Goal: Information Seeking & Learning: Find specific page/section

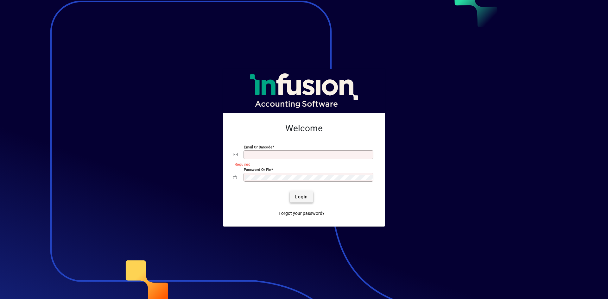
type input "**********"
click at [304, 197] on span "Login" at bounding box center [301, 197] width 13 height 7
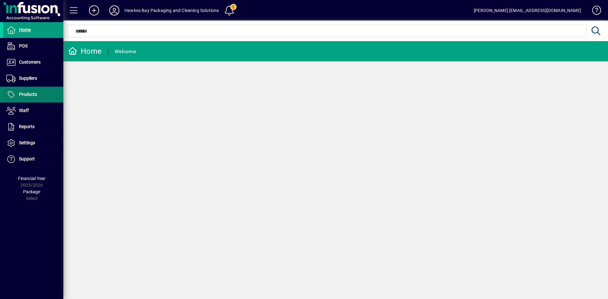
click at [27, 92] on span "Products" at bounding box center [28, 94] width 18 height 5
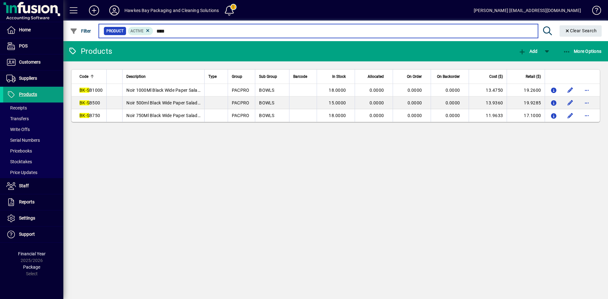
type input "****"
